Goal: Check status

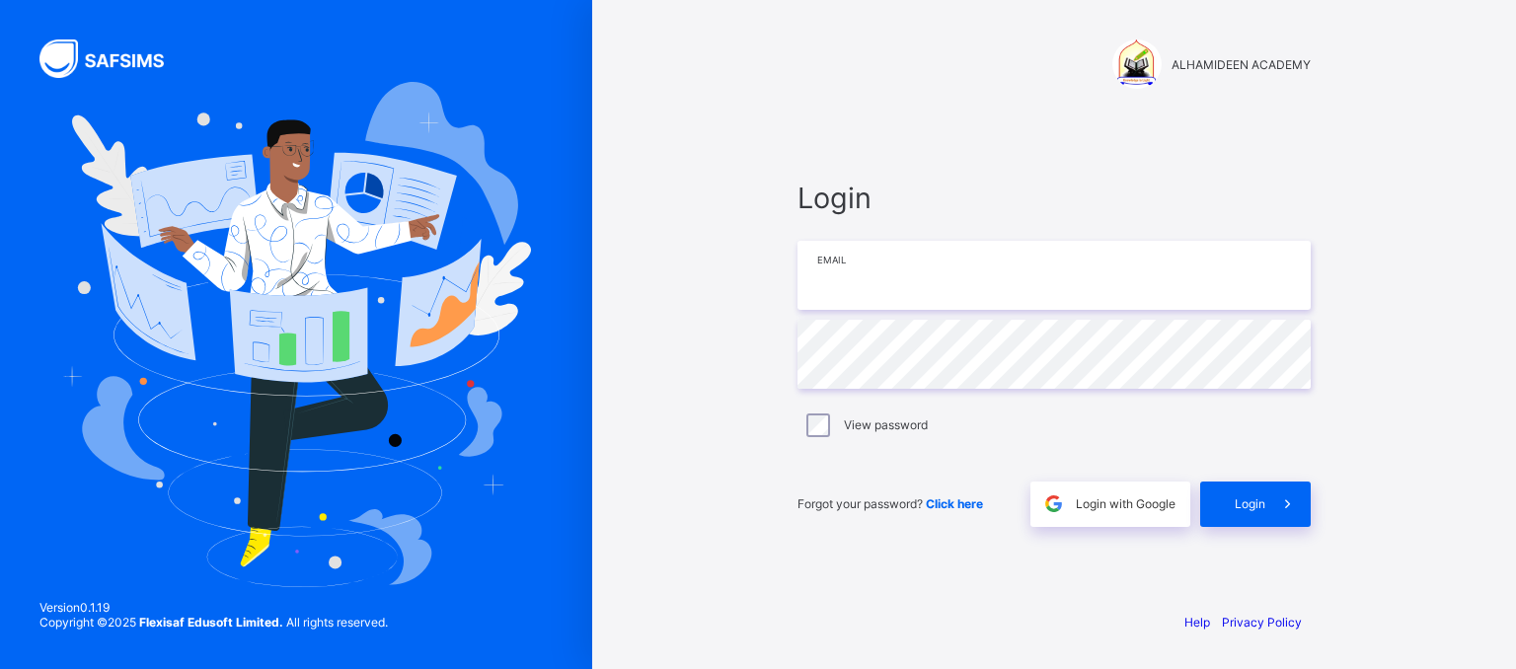
click at [892, 286] on input "email" at bounding box center [1054, 275] width 513 height 69
click at [1140, 517] on div "Login with Google" at bounding box center [1110, 504] width 160 height 45
click at [1098, 506] on span "Login with Google" at bounding box center [1126, 503] width 100 height 15
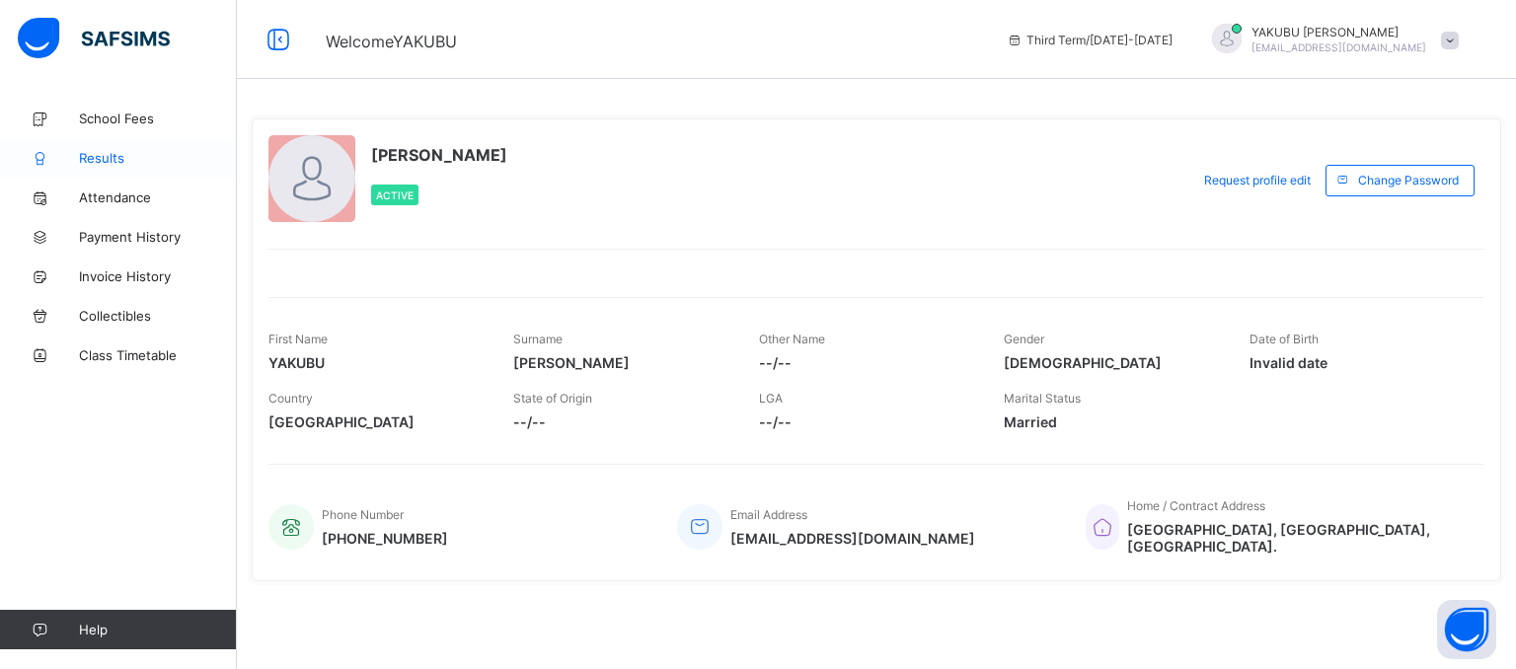
click at [103, 159] on span "Results" at bounding box center [158, 158] width 158 height 16
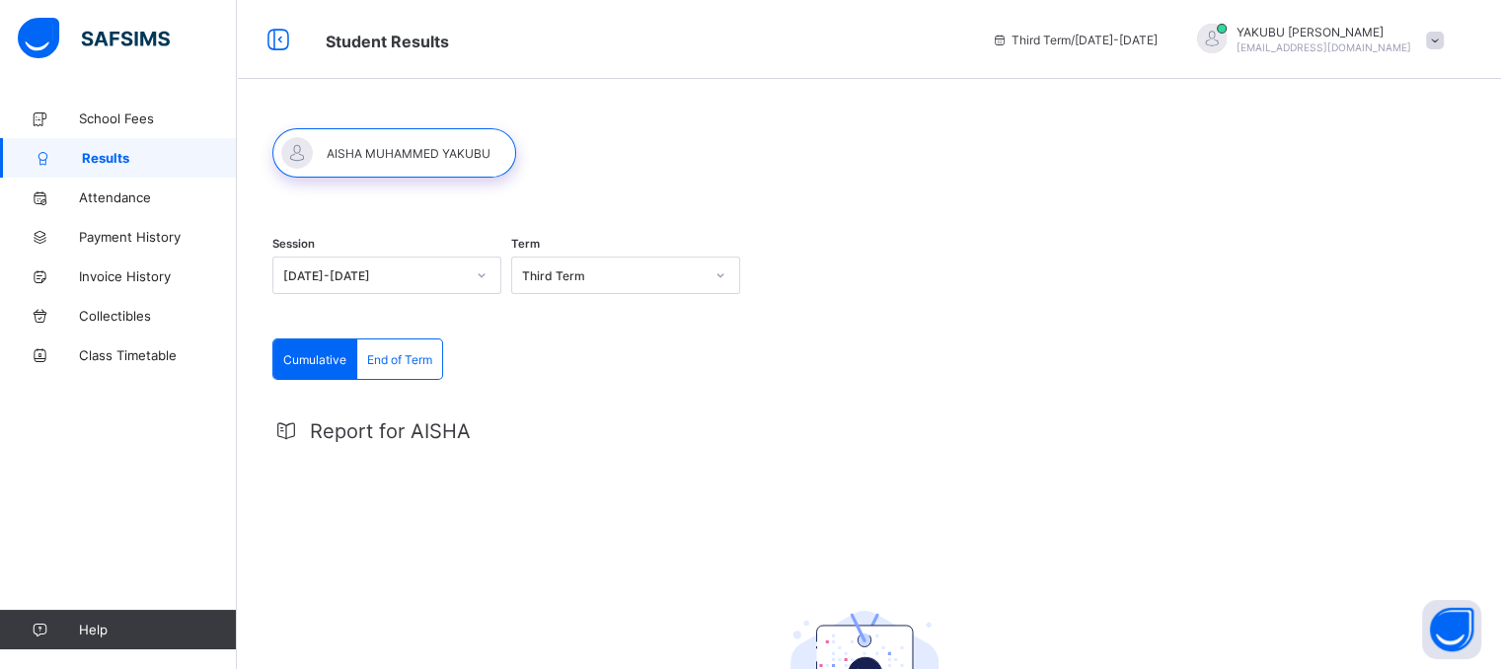
click at [410, 355] on span "End of Term" at bounding box center [399, 359] width 65 height 15
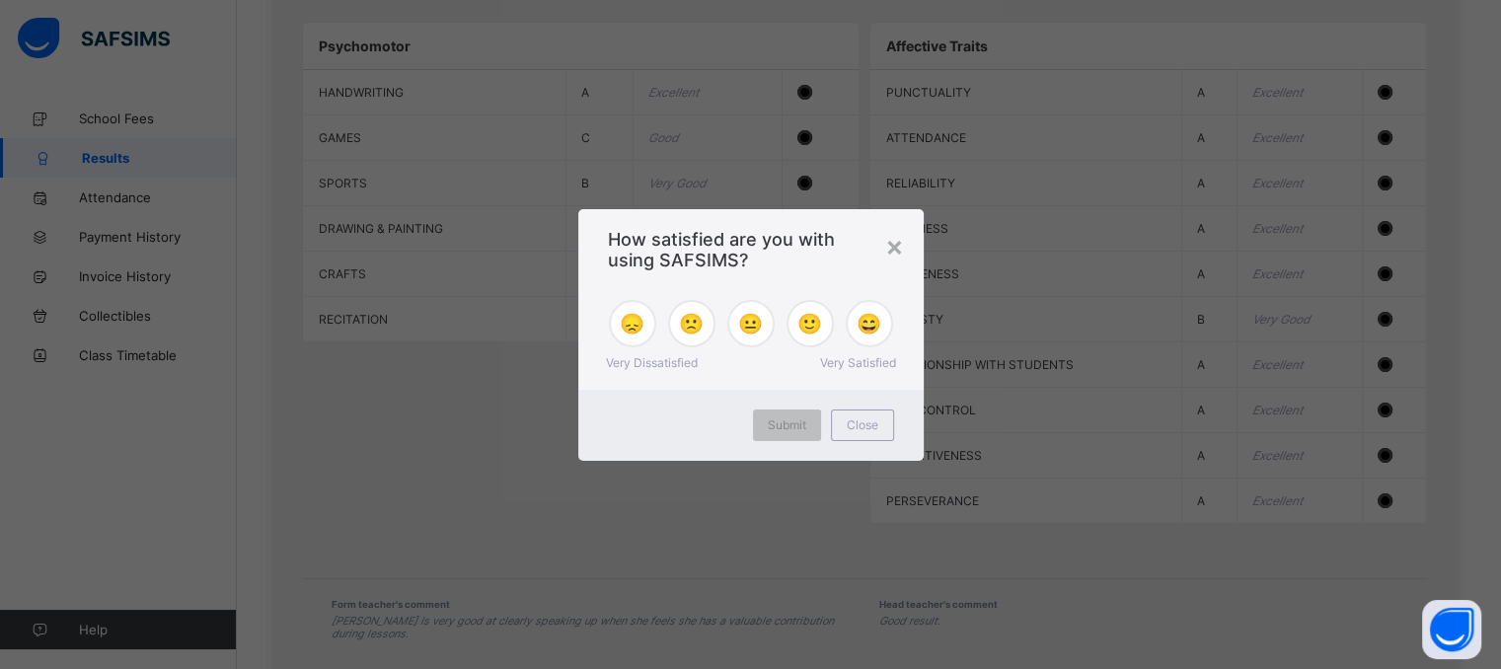
scroll to position [1255, 0]
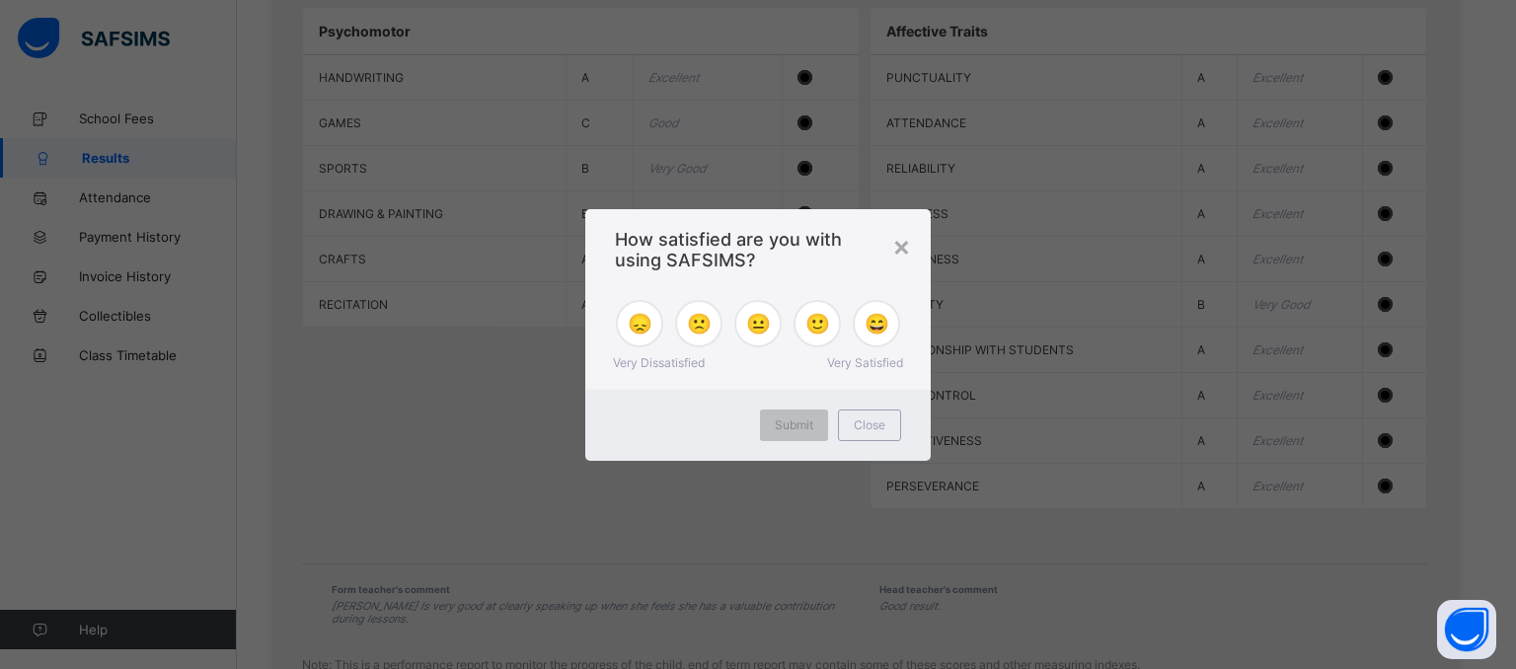
click at [870, 426] on span "Close" at bounding box center [870, 425] width 32 height 15
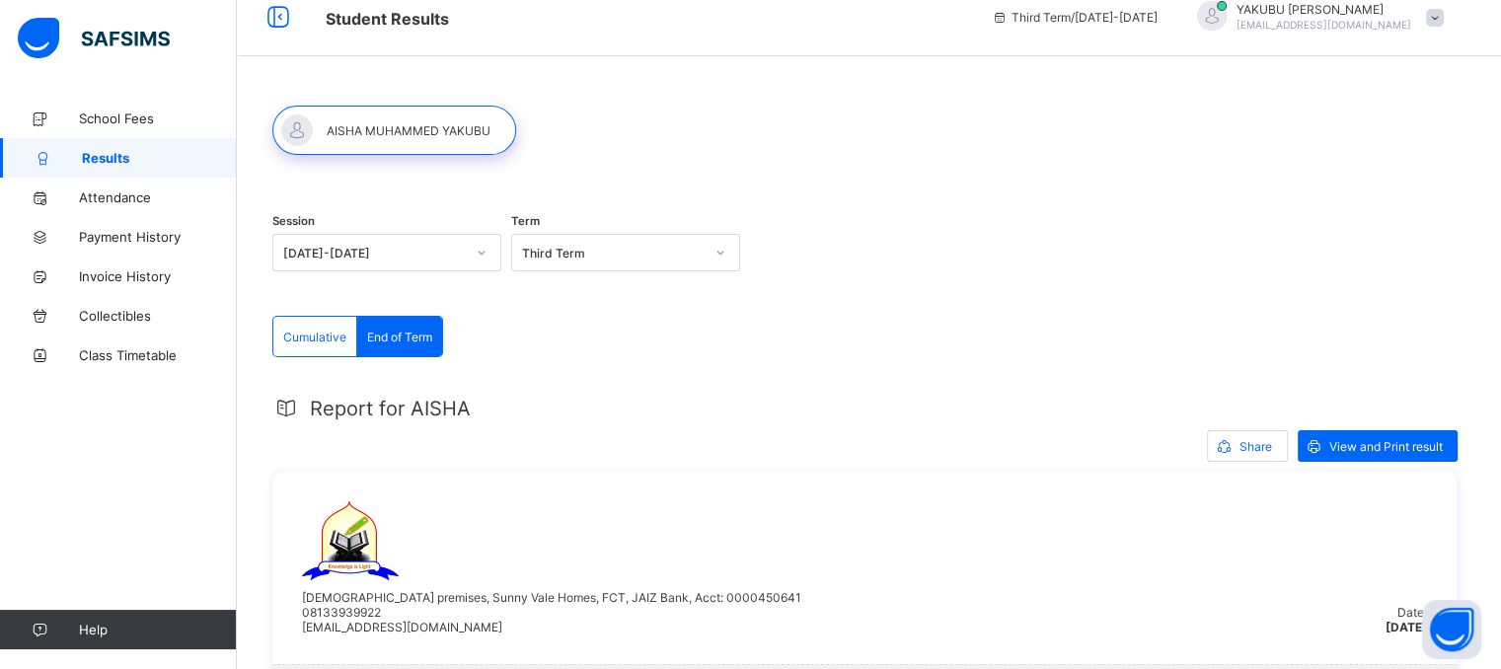
scroll to position [20, 0]
